Goal: Transaction & Acquisition: Download file/media

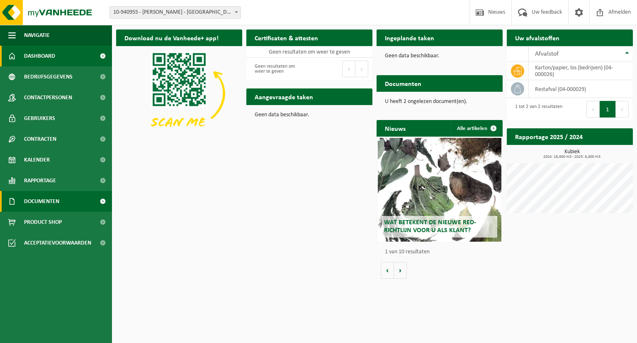
click at [55, 202] on span "Documenten" at bounding box center [41, 201] width 35 height 21
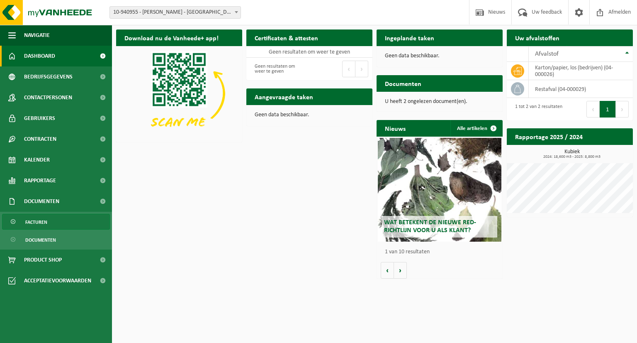
click at [55, 219] on link "Facturen" at bounding box center [56, 222] width 108 height 16
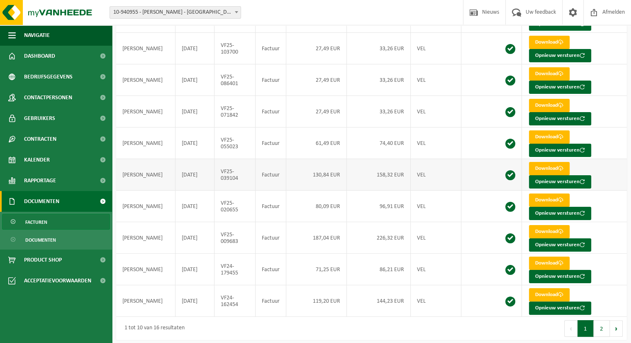
scroll to position [103, 0]
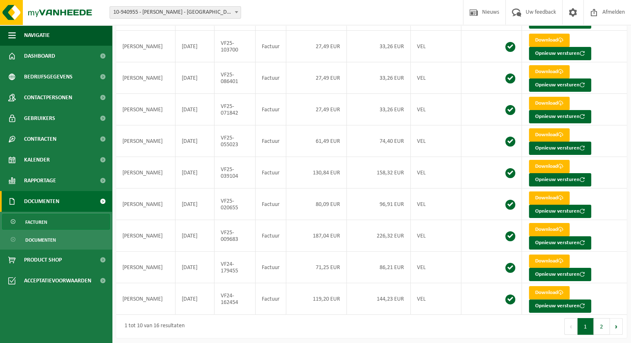
click at [605, 322] on button "2" at bounding box center [602, 326] width 16 height 17
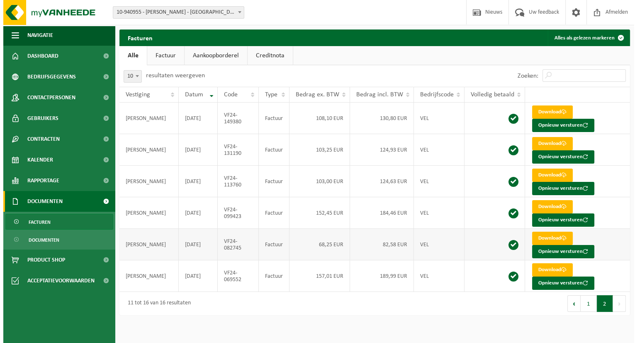
scroll to position [0, 0]
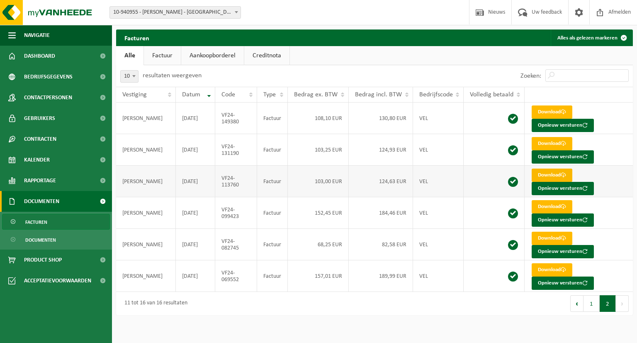
click at [556, 175] on link "Download" at bounding box center [552, 174] width 41 height 13
click at [547, 141] on link "Download" at bounding box center [552, 143] width 41 height 13
click at [554, 110] on link "Download" at bounding box center [552, 111] width 41 height 13
drag, startPoint x: 589, startPoint y: 305, endPoint x: 535, endPoint y: 320, distance: 56.1
click at [589, 304] on button "1" at bounding box center [592, 303] width 16 height 17
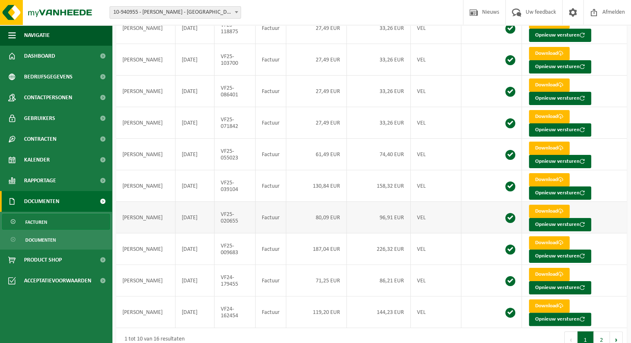
scroll to position [103, 0]
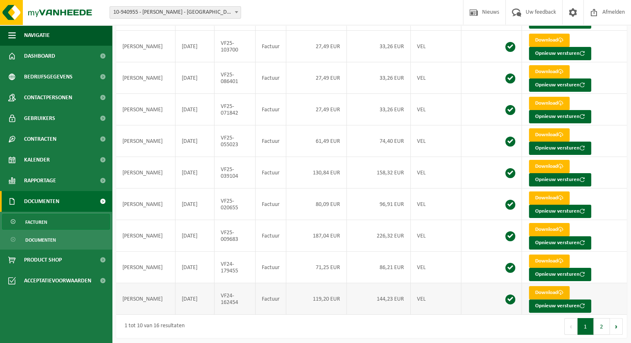
click at [555, 287] on link "Download" at bounding box center [549, 292] width 41 height 13
click at [547, 255] on link "Download" at bounding box center [549, 260] width 41 height 13
click at [551, 227] on link "Download" at bounding box center [549, 229] width 41 height 13
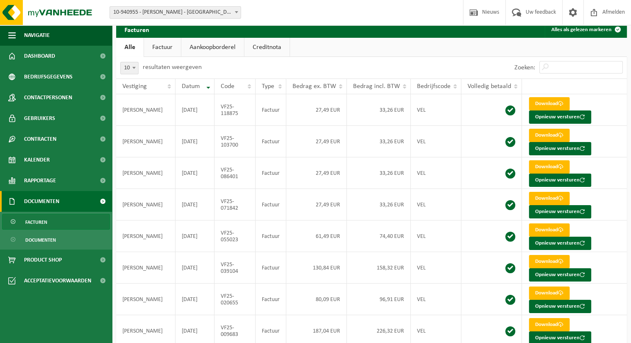
scroll to position [0, 0]
